Goal: Task Accomplishment & Management: Manage account settings

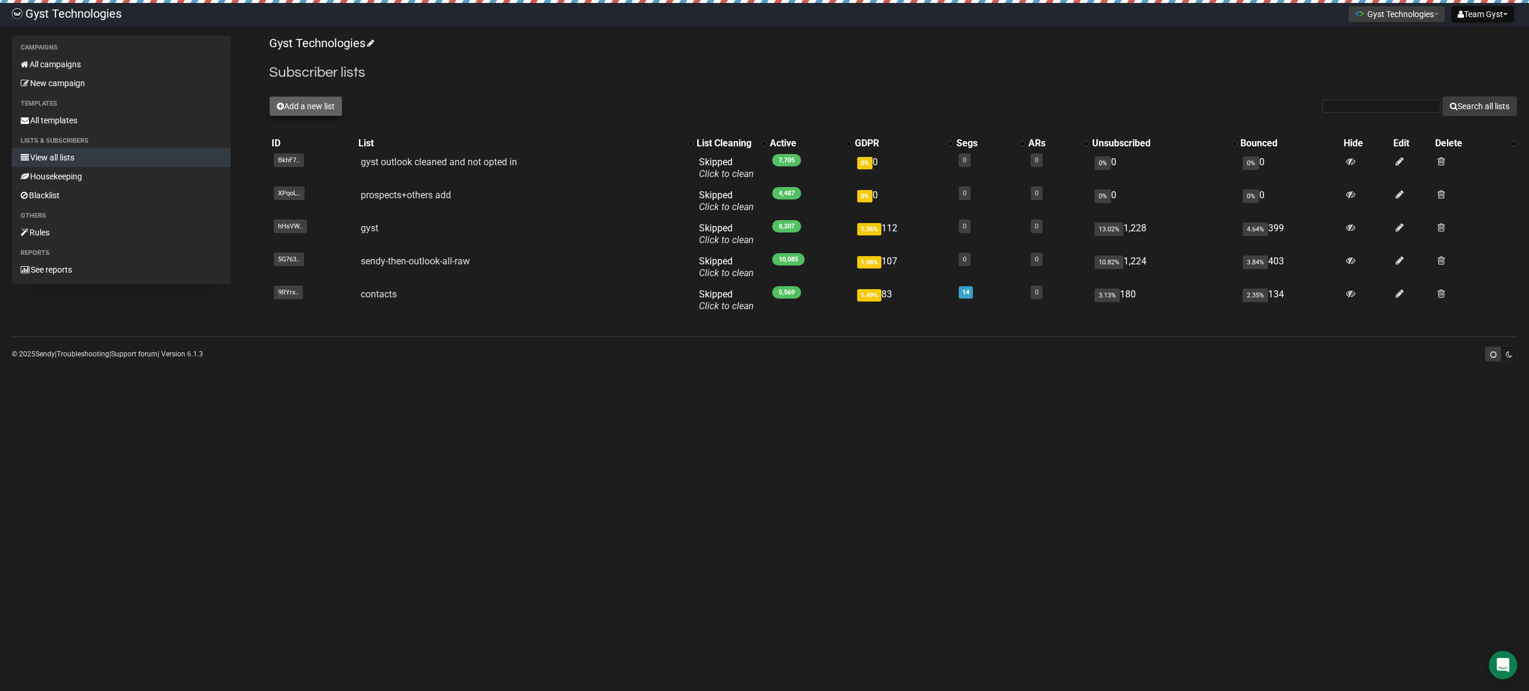
click at [315, 106] on button "Add a new list" at bounding box center [305, 106] width 73 height 20
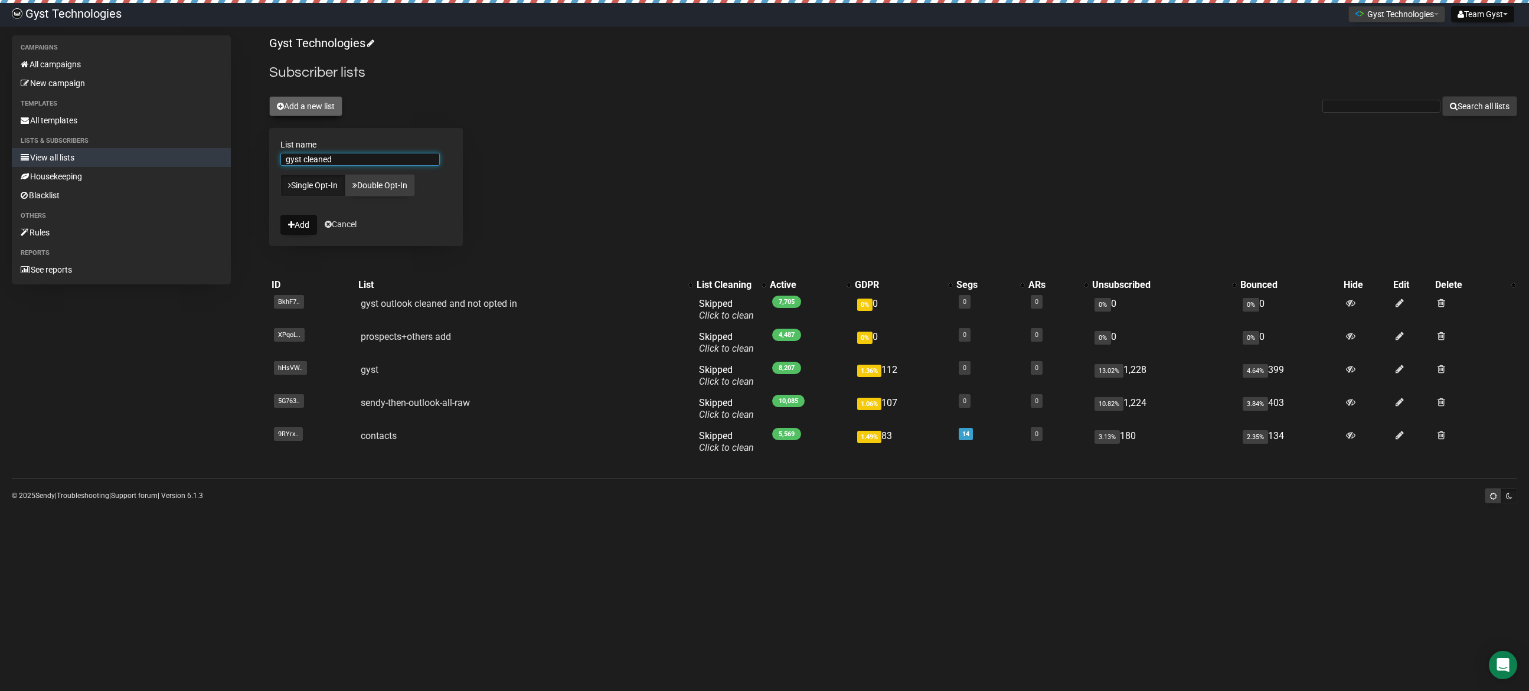
type input "gyst cleaned"
click at [280, 215] on button "Add" at bounding box center [298, 225] width 37 height 20
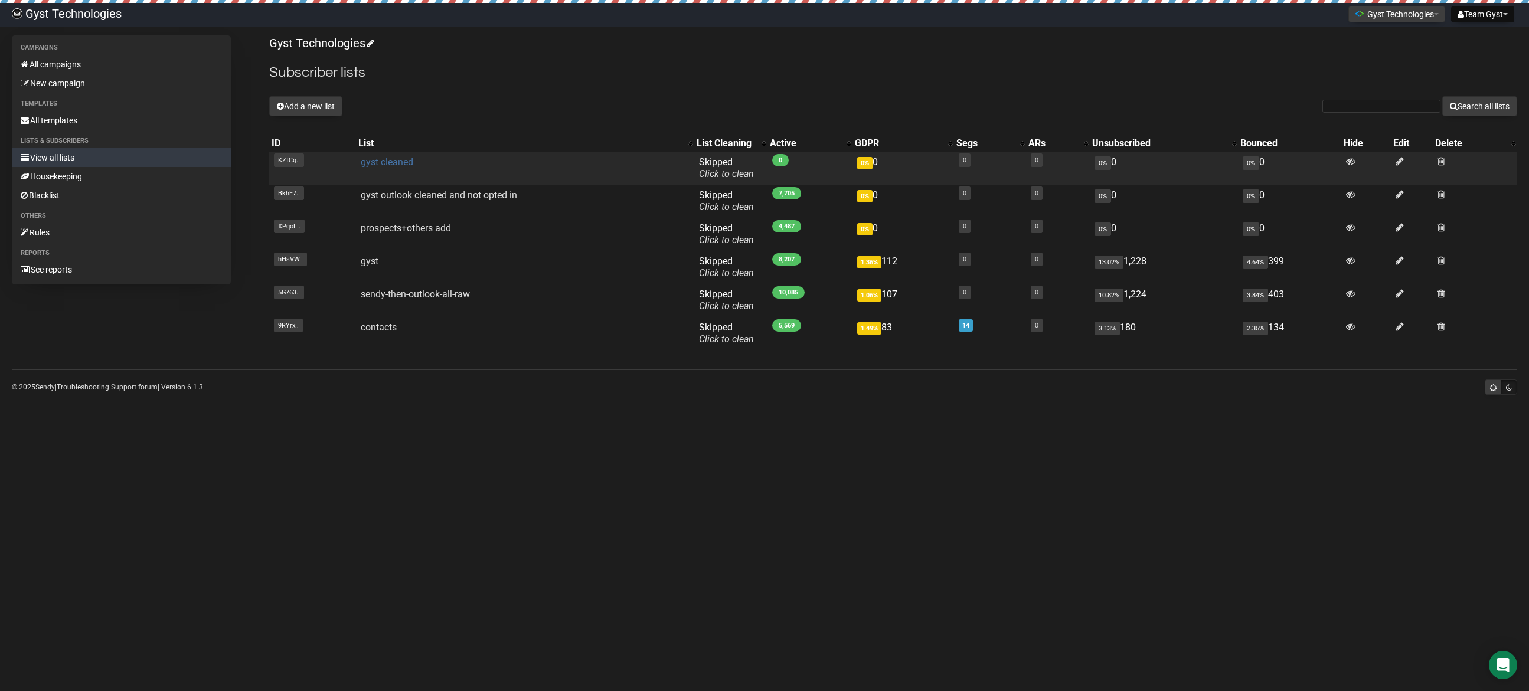
click at [394, 162] on link "gyst cleaned" at bounding box center [387, 161] width 53 height 11
click at [381, 161] on link "gyst cleaned" at bounding box center [387, 161] width 53 height 11
click at [390, 165] on link "gyst cleaned" at bounding box center [387, 161] width 53 height 11
click at [362, 159] on link "gyst cleaned" at bounding box center [387, 161] width 53 height 11
click at [381, 162] on link "gyst cleaned" at bounding box center [387, 161] width 53 height 11
